Goal: Use online tool/utility: Utilize a website feature to perform a specific function

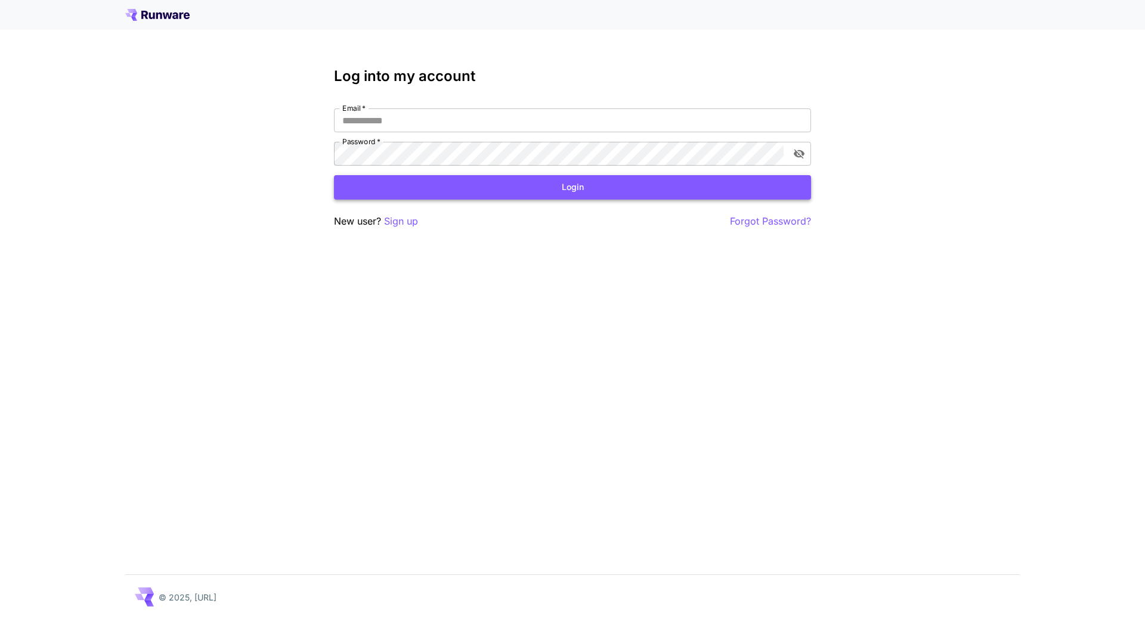
type input "**********"
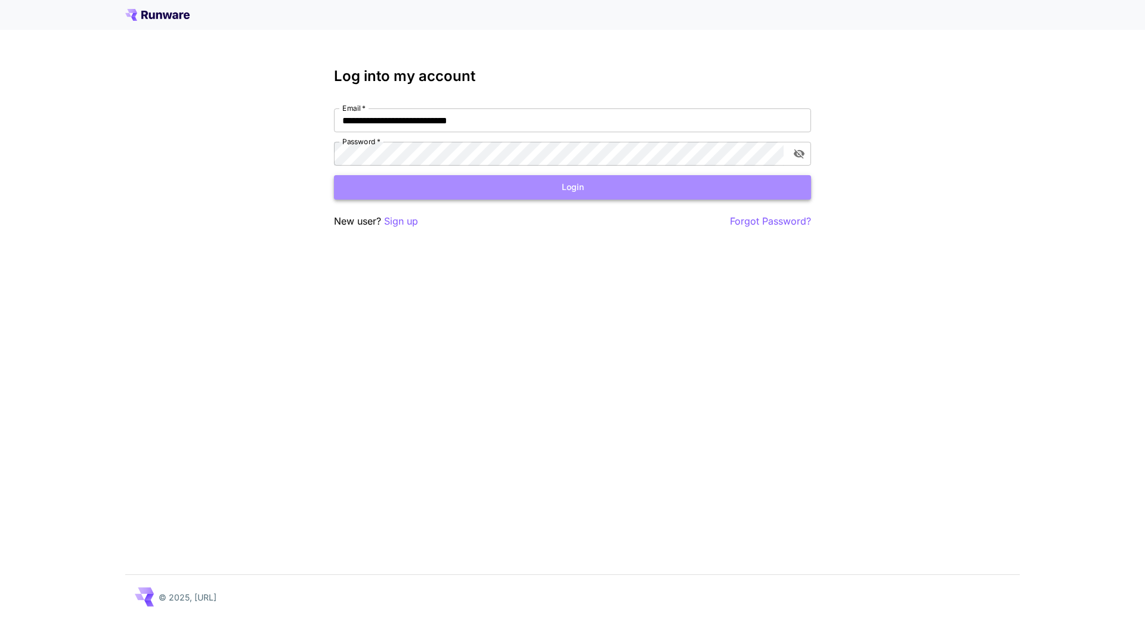
click at [539, 187] on button "Login" at bounding box center [572, 187] width 477 height 24
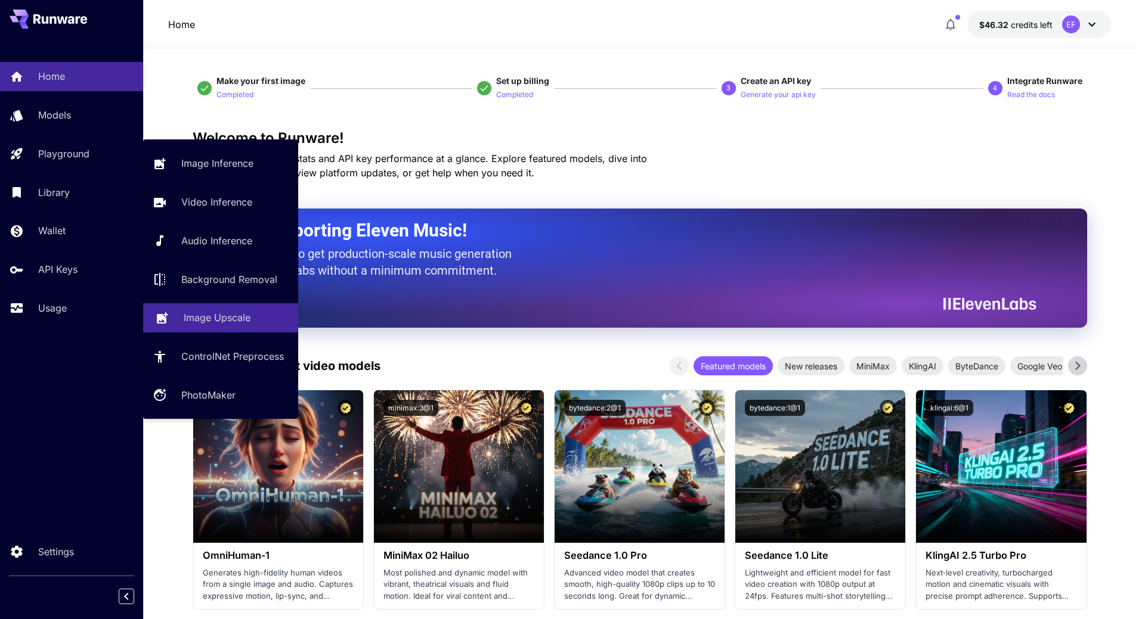
click at [253, 321] on div "Image Upscale" at bounding box center [236, 318] width 105 height 14
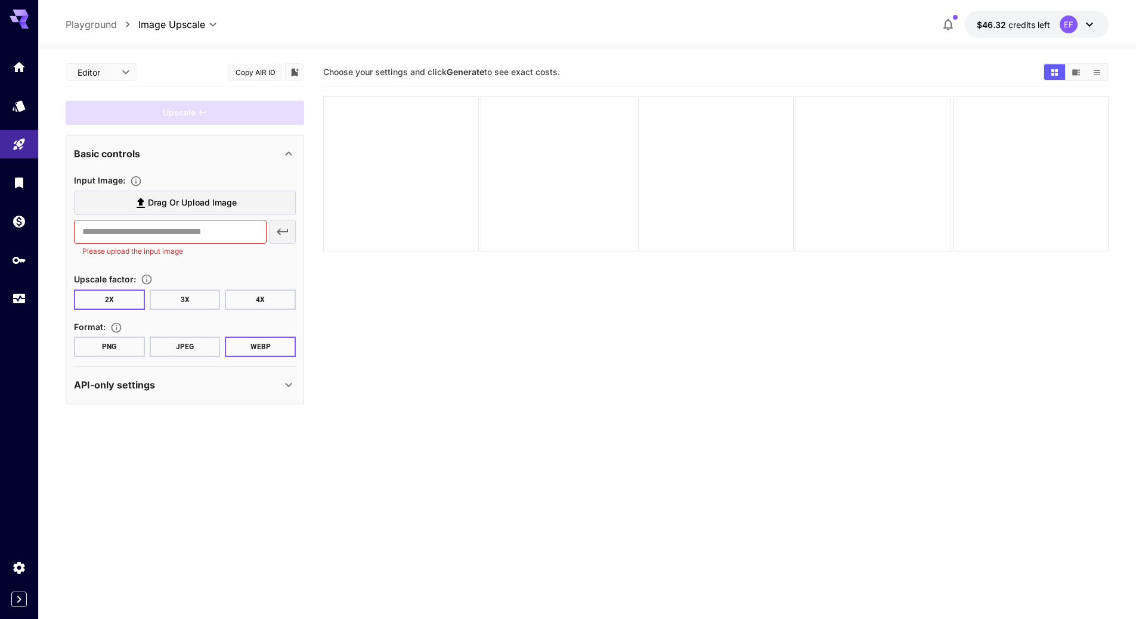
drag, startPoint x: 191, startPoint y: 345, endPoint x: 199, endPoint y: 340, distance: 9.9
click at [192, 346] on button "JPEG" at bounding box center [185, 347] width 71 height 20
click at [263, 296] on button "4X" at bounding box center [260, 300] width 71 height 20
click at [199, 203] on span "Drag or upload image" at bounding box center [192, 203] width 89 height 15
click at [0, 0] on input "Drag or upload image" at bounding box center [0, 0] width 0 height 0
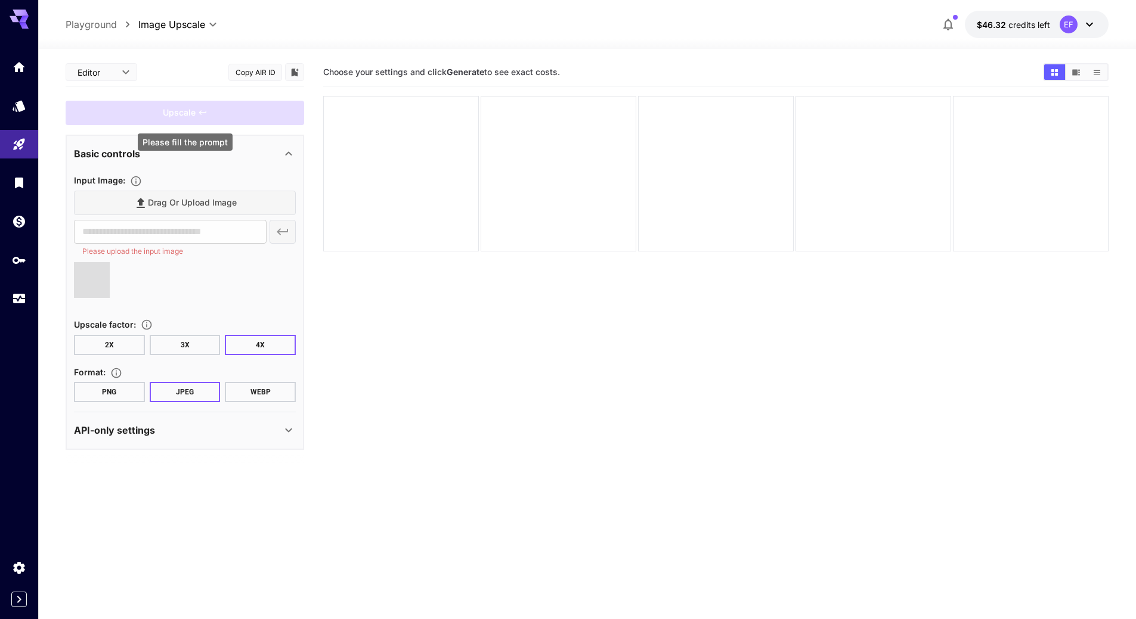
type input "**********"
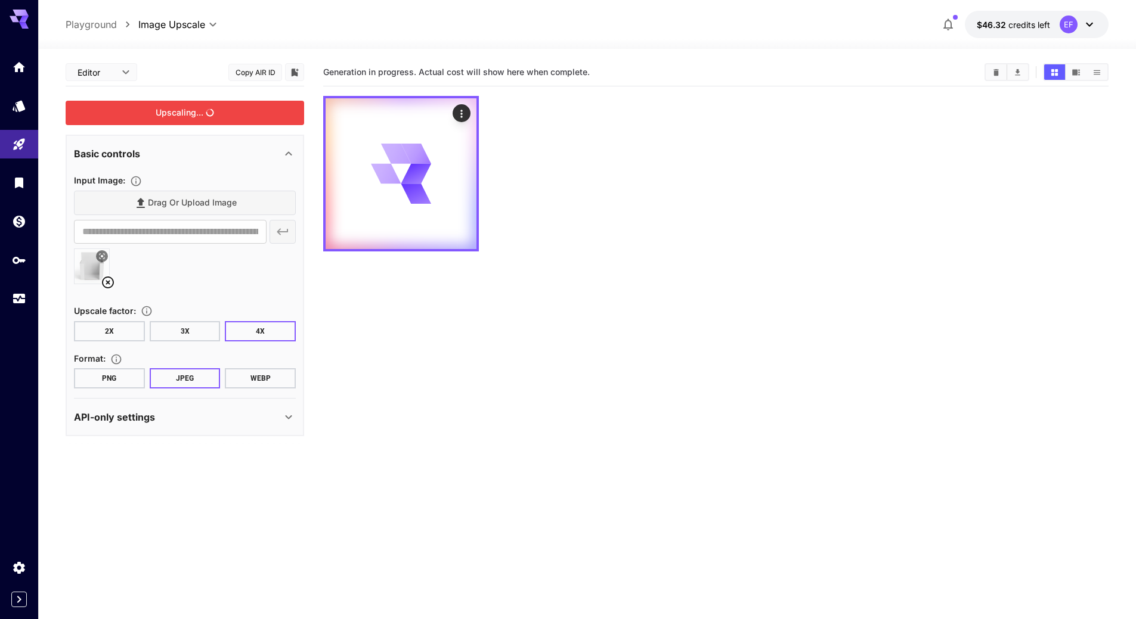
click at [225, 116] on div "Upscaling..." at bounding box center [185, 113] width 238 height 24
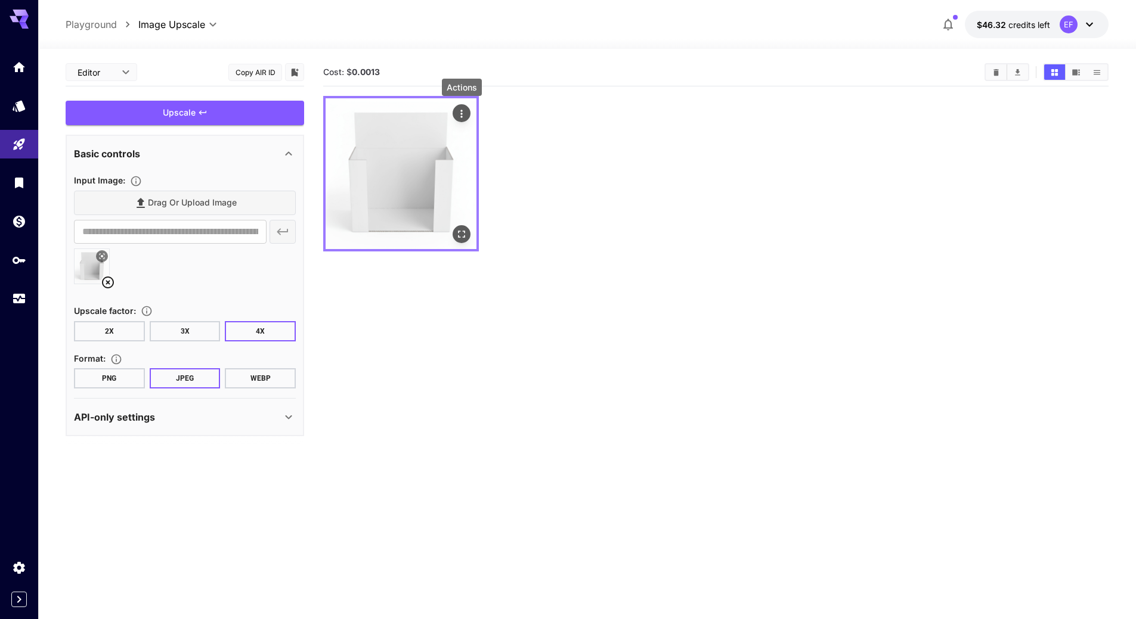
click at [463, 115] on icon "Actions" at bounding box center [461, 114] width 12 height 12
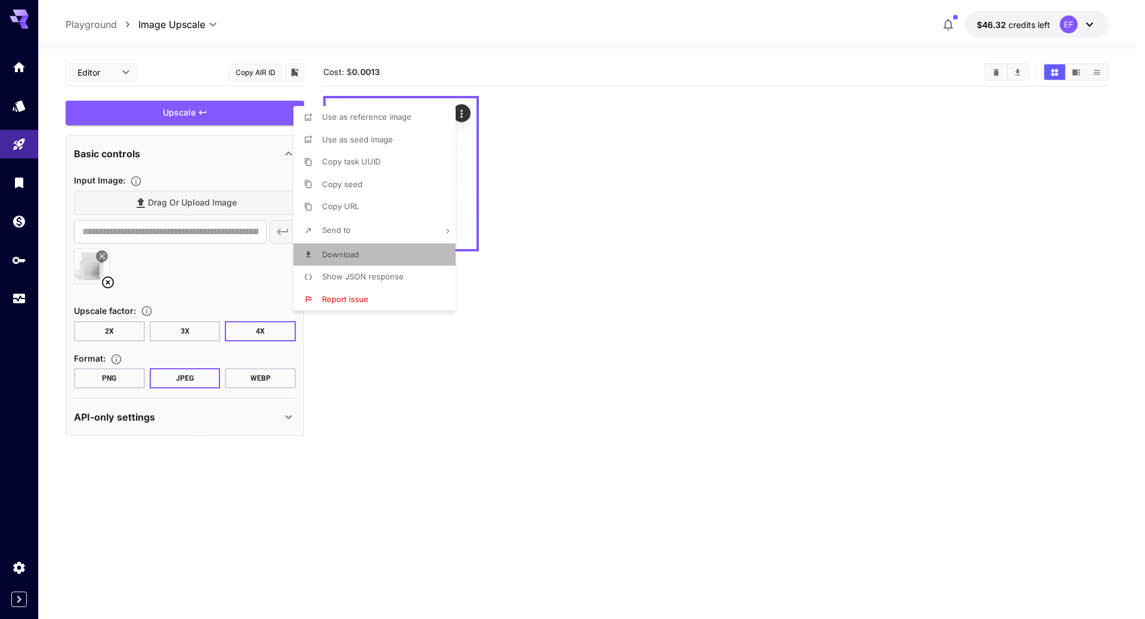
click at [375, 249] on li "Download" at bounding box center [377, 255] width 169 height 23
click at [712, 236] on div at bounding box center [572, 309] width 1145 height 619
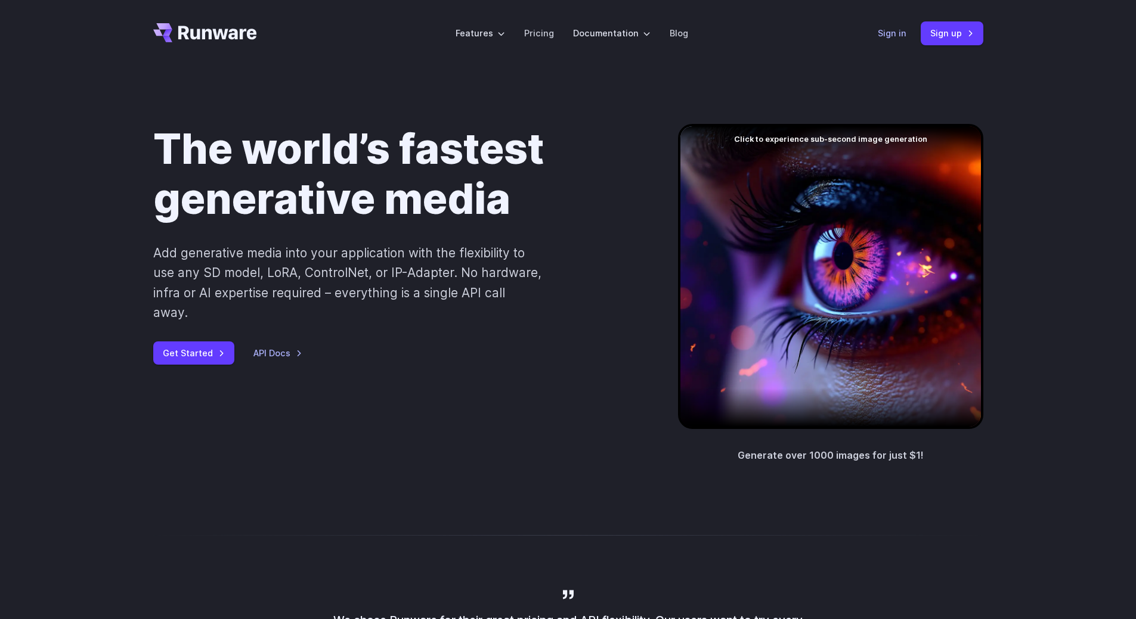
click at [890, 33] on link "Sign in" at bounding box center [891, 33] width 29 height 14
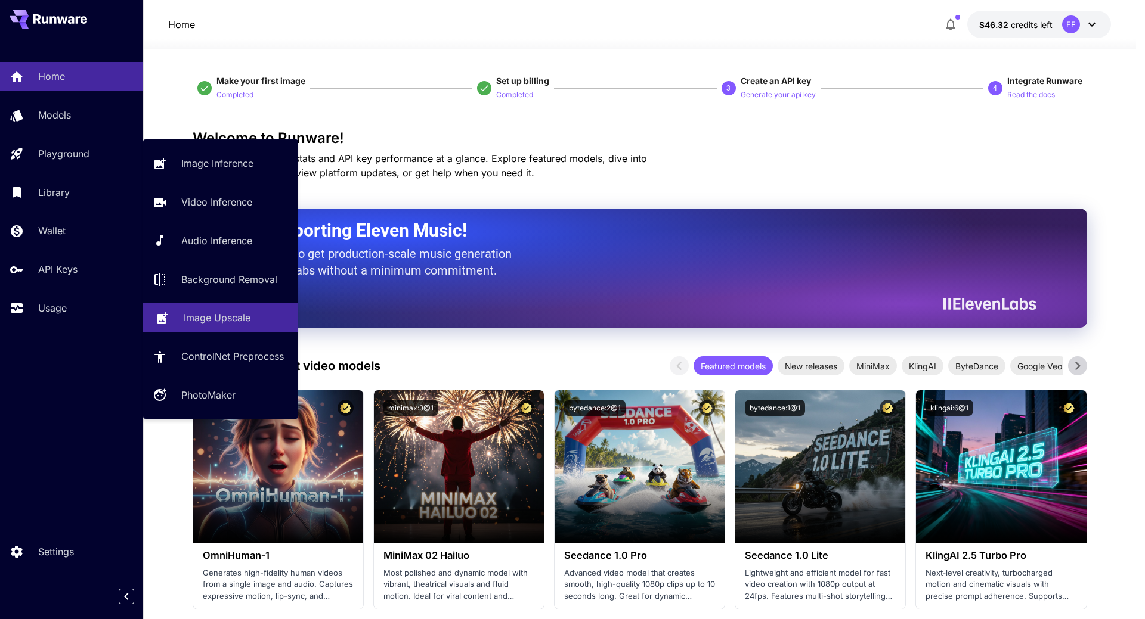
click at [230, 311] on p "Image Upscale" at bounding box center [217, 318] width 67 height 14
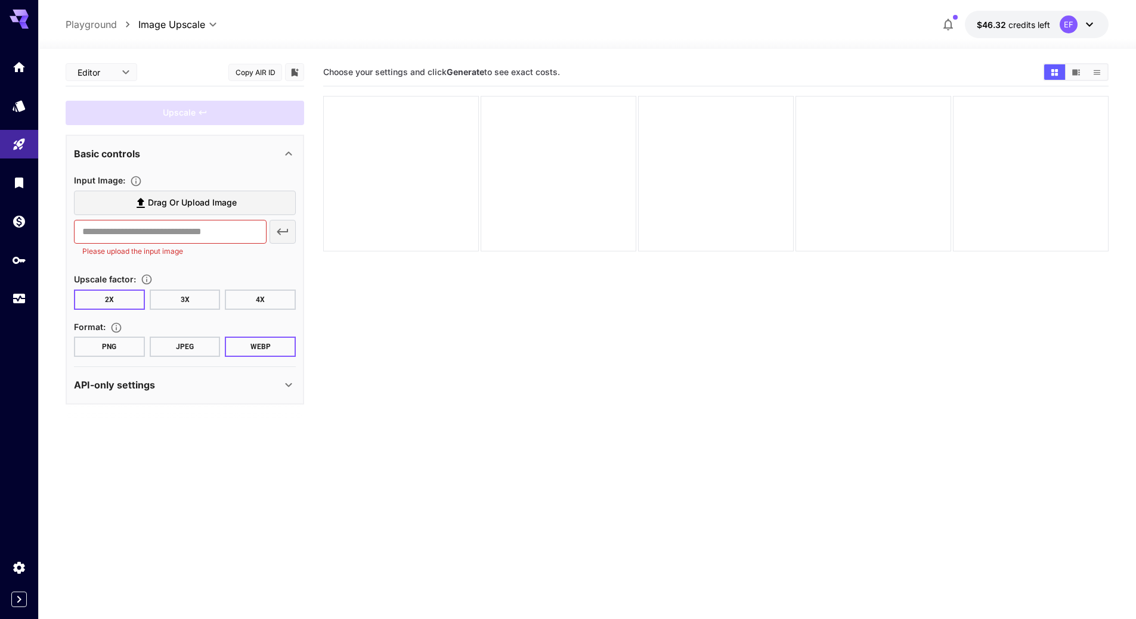
click at [202, 342] on button "JPEG" at bounding box center [185, 347] width 71 height 20
click at [259, 293] on button "4X" at bounding box center [260, 300] width 71 height 20
click at [235, 207] on span "Drag or upload image" at bounding box center [192, 203] width 89 height 15
click at [0, 0] on input "Drag or upload image" at bounding box center [0, 0] width 0 height 0
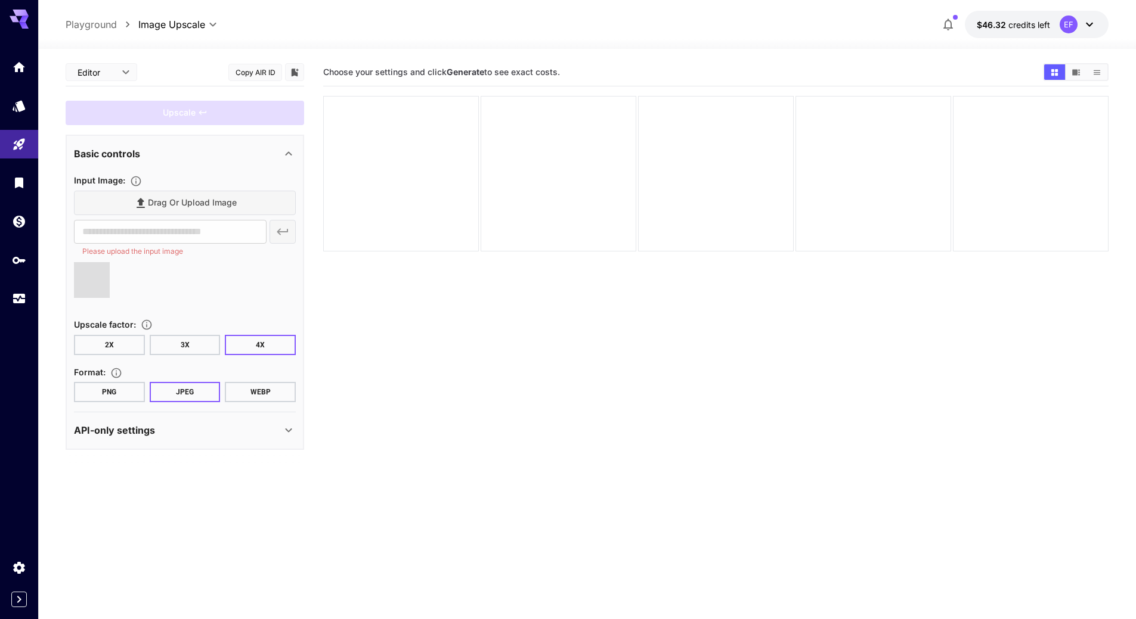
type input "**********"
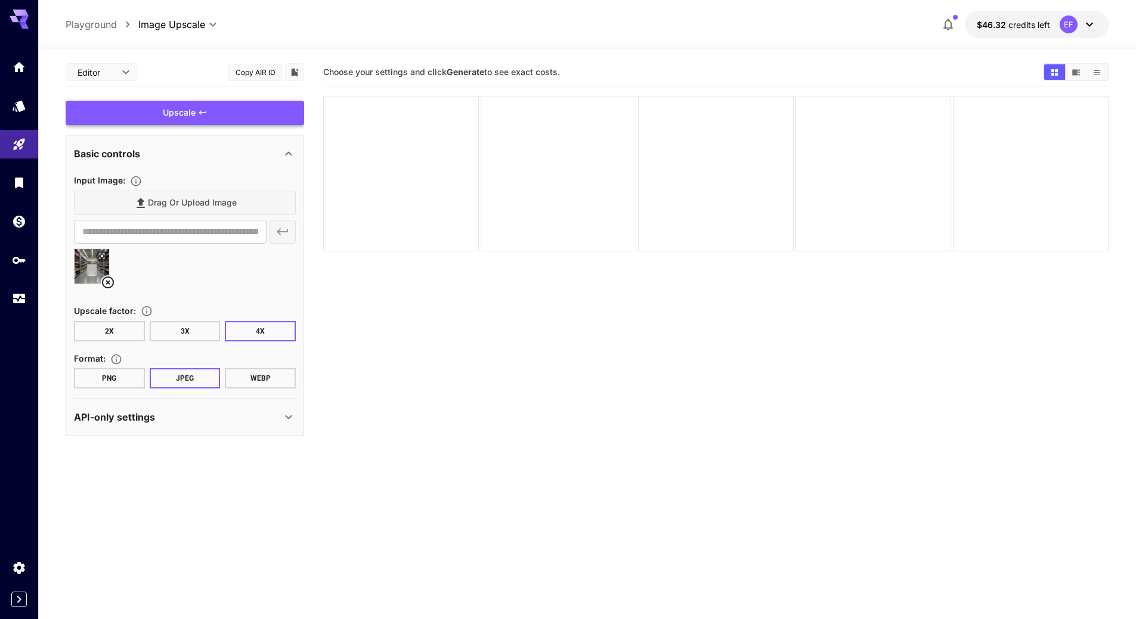
click at [192, 109] on div "Upscale" at bounding box center [185, 113] width 238 height 24
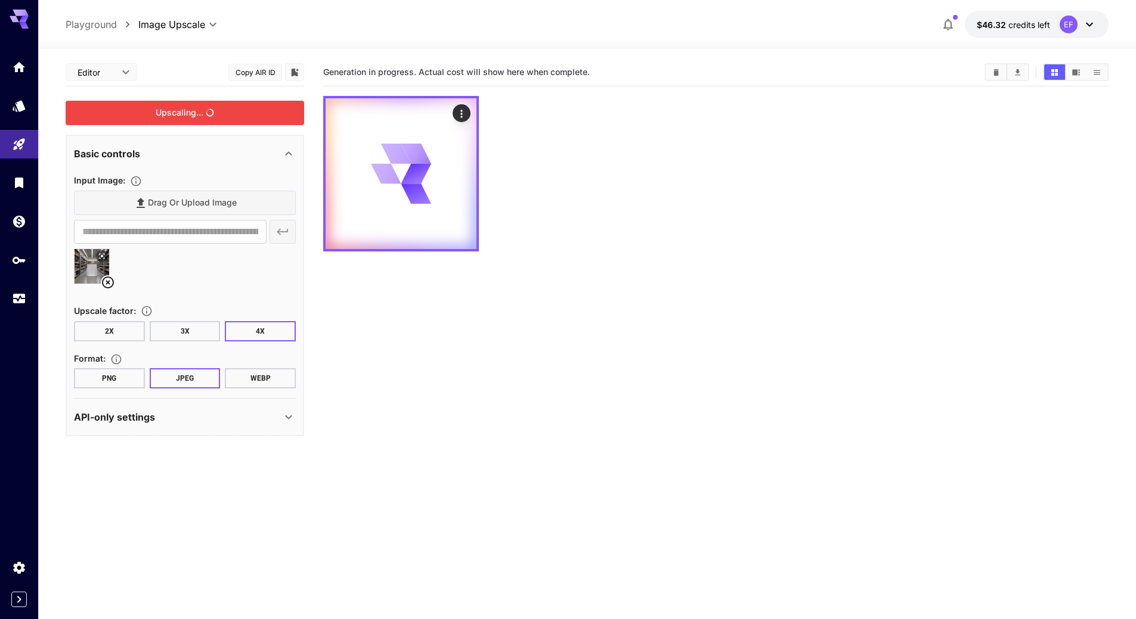
click at [197, 334] on button "3X" at bounding box center [185, 331] width 71 height 20
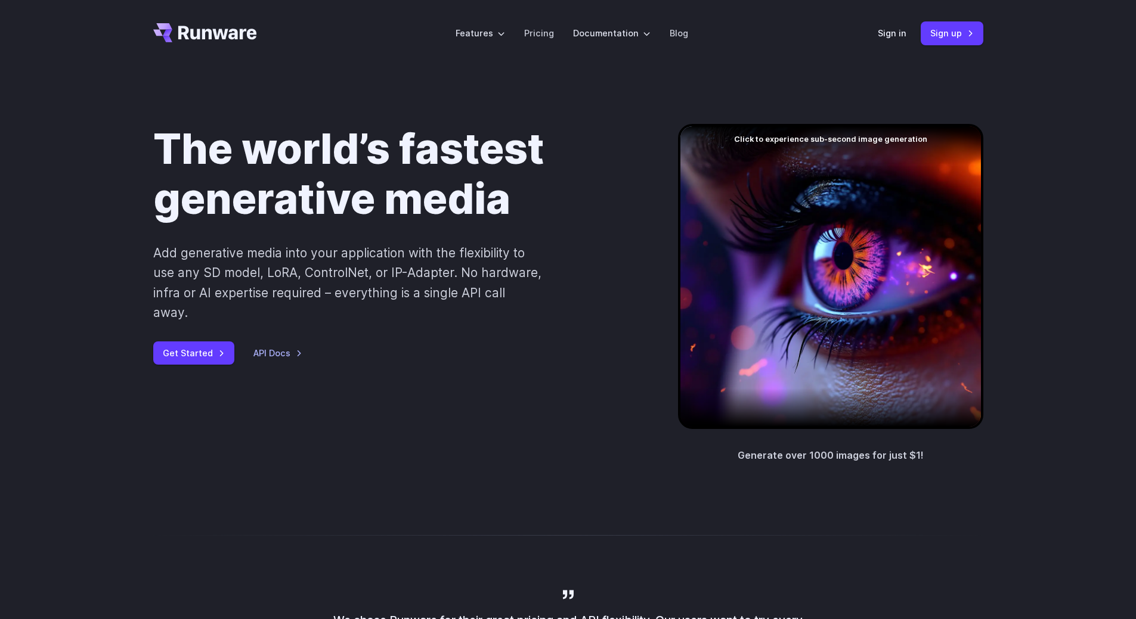
click at [907, 25] on div "Sign in Sign up" at bounding box center [930, 32] width 106 height 23
click at [903, 30] on link "Sign in" at bounding box center [891, 33] width 29 height 14
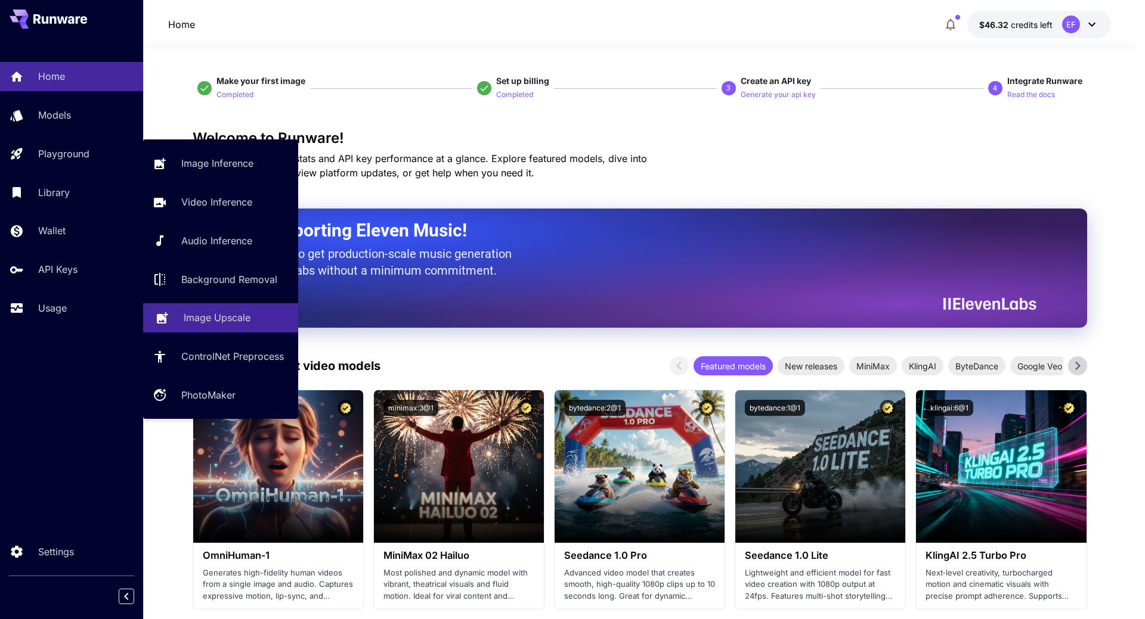
click at [258, 320] on div "Image Upscale" at bounding box center [236, 318] width 105 height 14
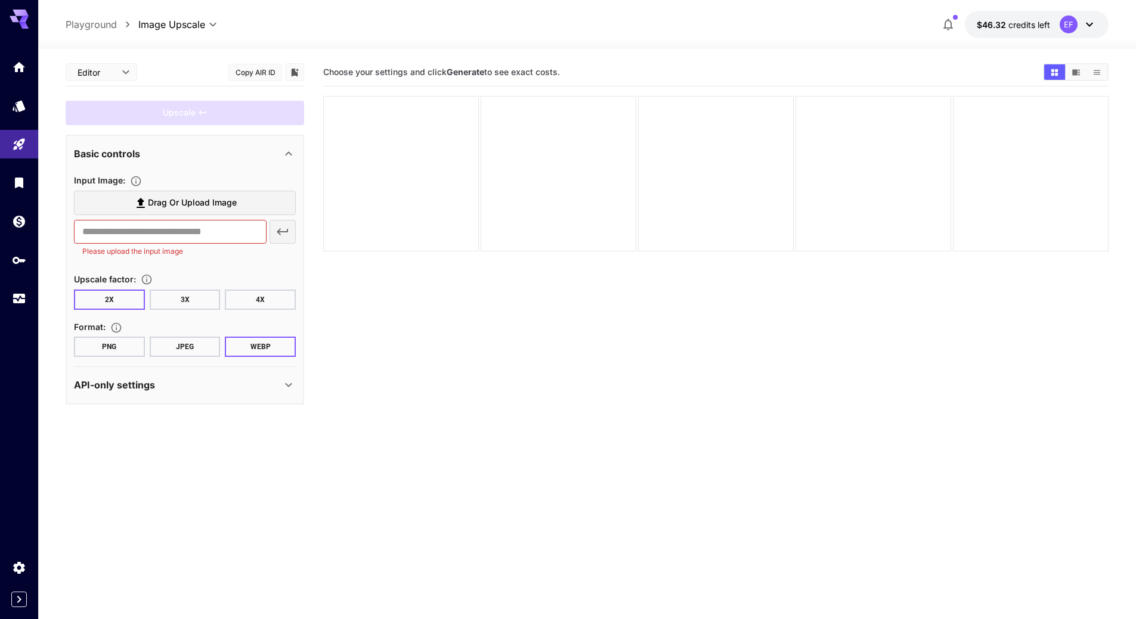
click at [191, 341] on button "JPEG" at bounding box center [185, 347] width 71 height 20
click at [194, 306] on button "3X" at bounding box center [185, 300] width 71 height 20
click at [227, 116] on div "Upscale" at bounding box center [185, 113] width 238 height 24
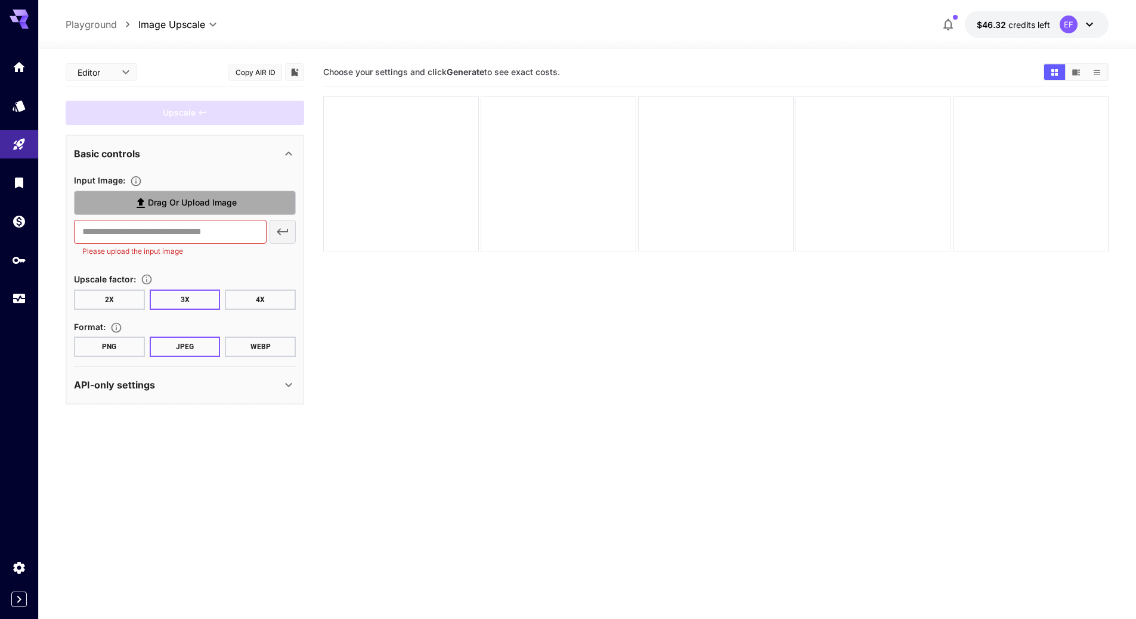
click at [213, 205] on span "Drag or upload image" at bounding box center [192, 203] width 89 height 15
click at [0, 0] on input "Drag or upload image" at bounding box center [0, 0] width 0 height 0
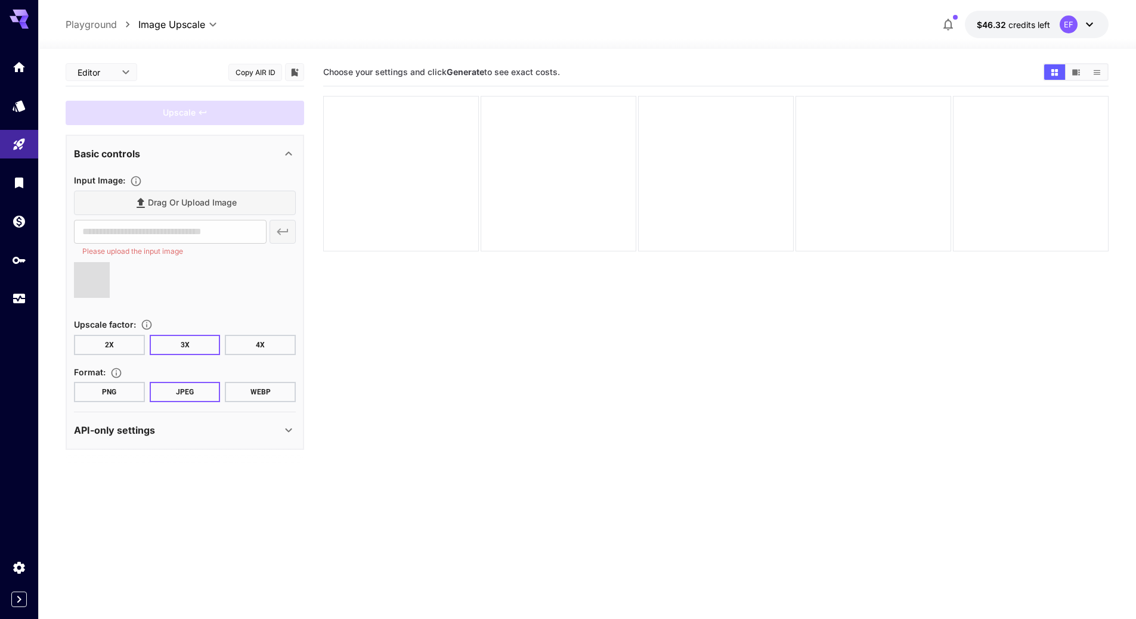
type input "**********"
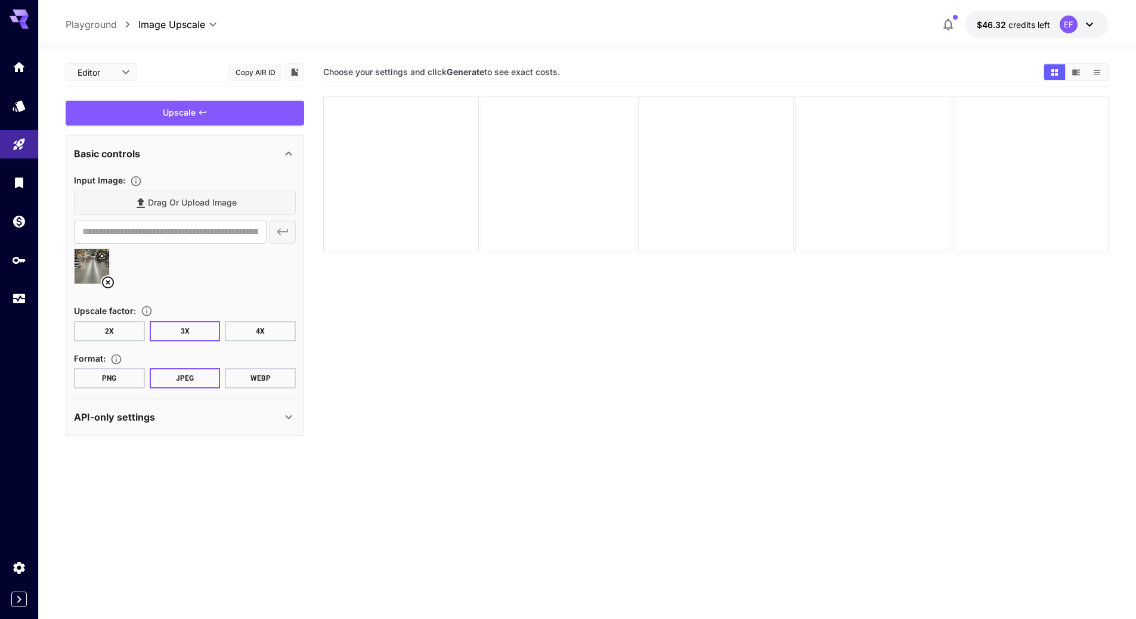
click at [249, 334] on button "4X" at bounding box center [260, 331] width 71 height 20
click at [225, 117] on div "Upscale" at bounding box center [185, 113] width 238 height 24
